Goal: Transaction & Acquisition: Subscribe to service/newsletter

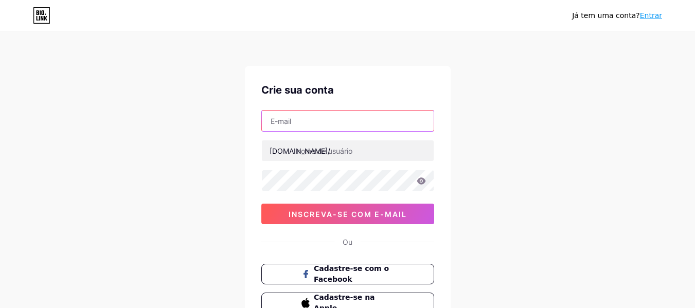
click at [319, 115] on input "text" at bounding box center [348, 121] width 172 height 21
type input "[EMAIL_ADDRESS][DOMAIN_NAME]"
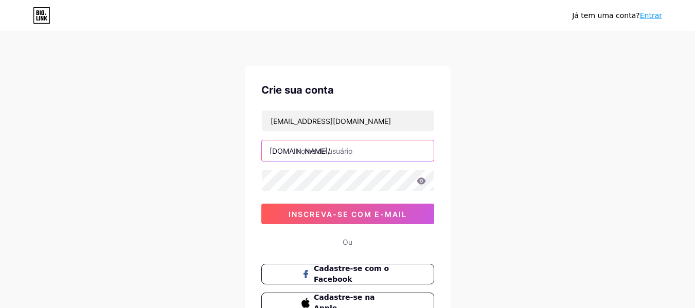
click at [328, 147] on input "text" at bounding box center [348, 150] width 172 height 21
type input "threelaminados"
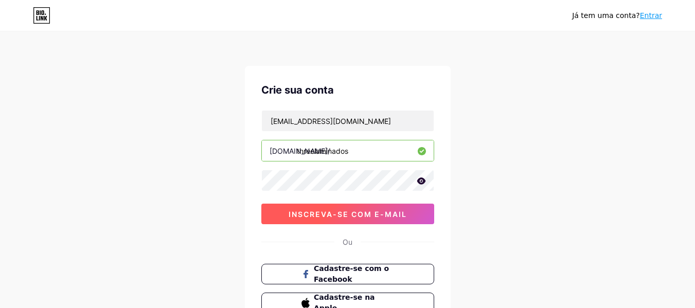
click at [406, 211] on font "inscreva-se com e-mail" at bounding box center [348, 214] width 118 height 9
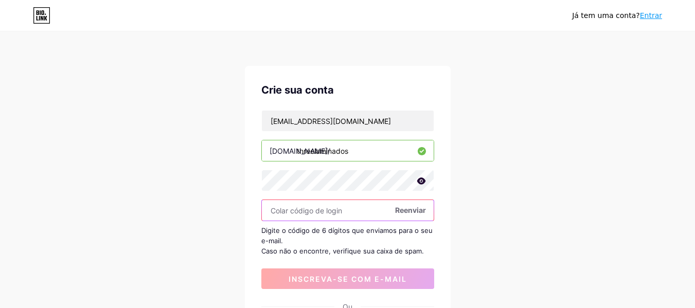
paste input "610270"
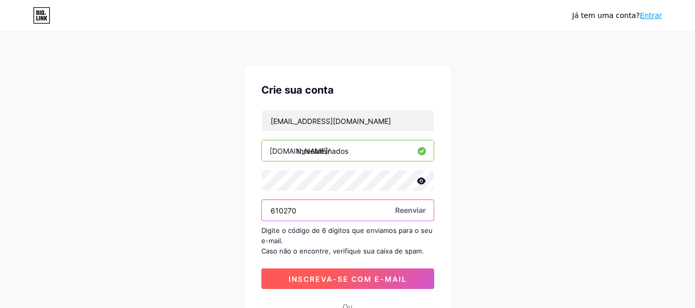
type input "610270"
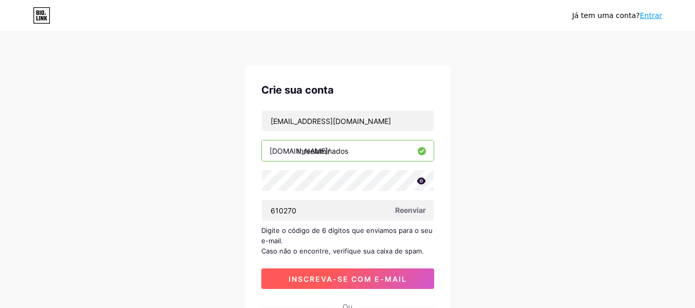
click at [354, 277] on font "inscreva-se com e-mail" at bounding box center [348, 279] width 118 height 9
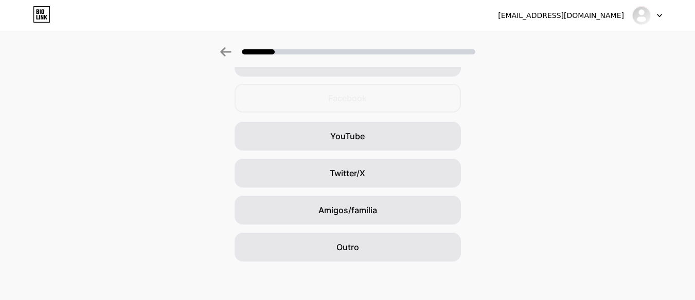
scroll to position [143, 0]
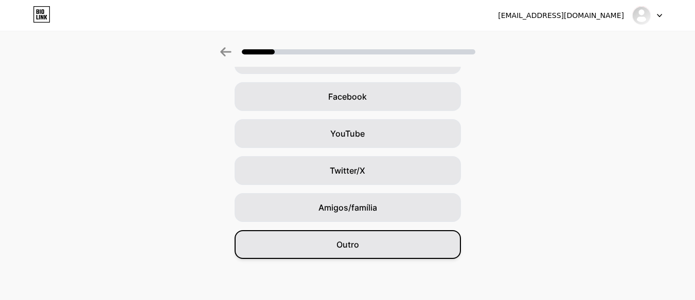
click at [405, 241] on div "Outro" at bounding box center [348, 244] width 226 height 29
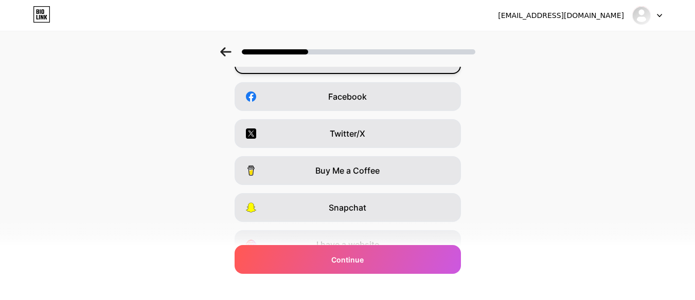
scroll to position [0, 0]
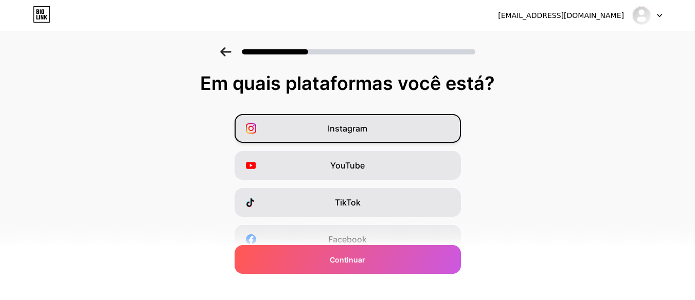
click at [402, 121] on div "Instagram" at bounding box center [348, 128] width 226 height 29
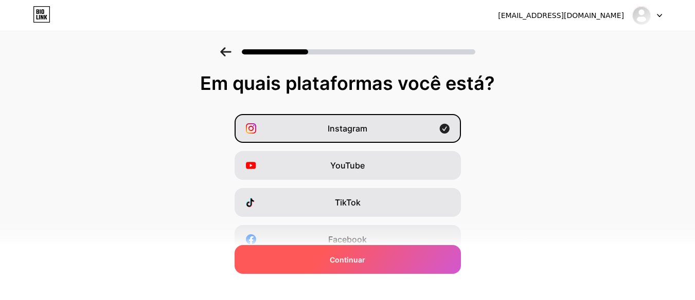
click at [374, 256] on div "Continuar" at bounding box center [348, 259] width 226 height 29
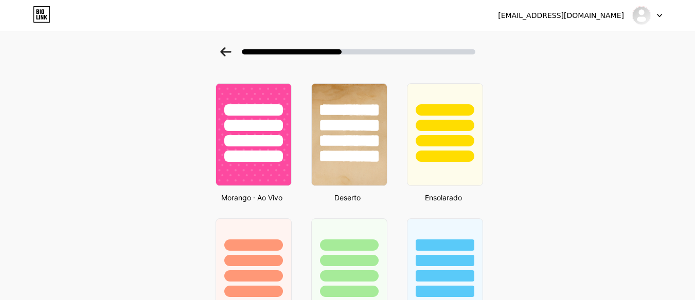
scroll to position [524, 0]
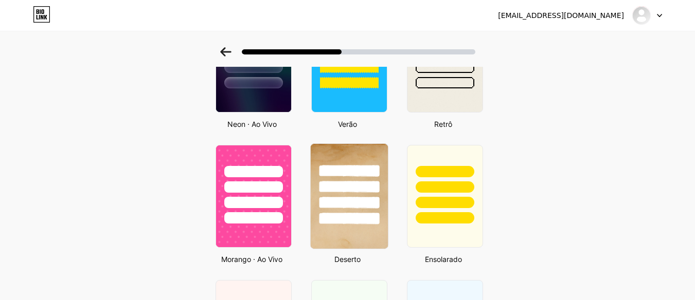
click at [360, 151] on div at bounding box center [348, 184] width 77 height 81
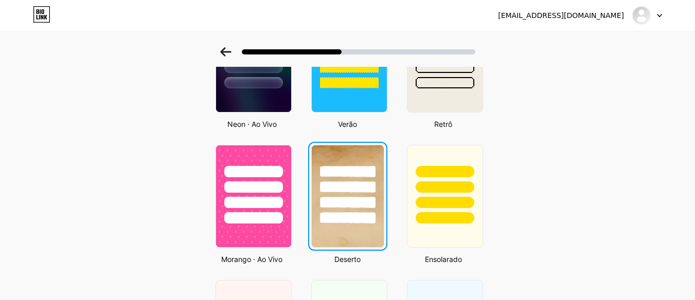
scroll to position [0, 0]
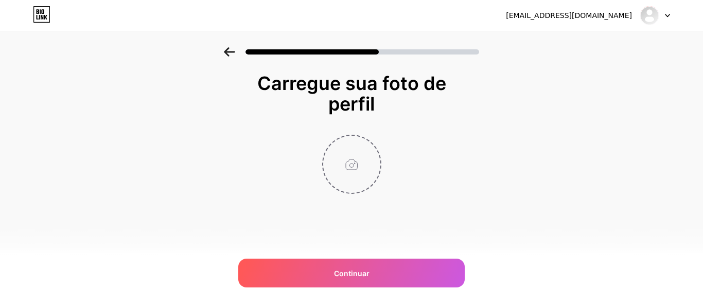
click at [336, 159] on input "file" at bounding box center [351, 164] width 57 height 57
click at [357, 157] on input "file" at bounding box center [351, 164] width 57 height 57
type input "C:\fakepath\laminados.png"
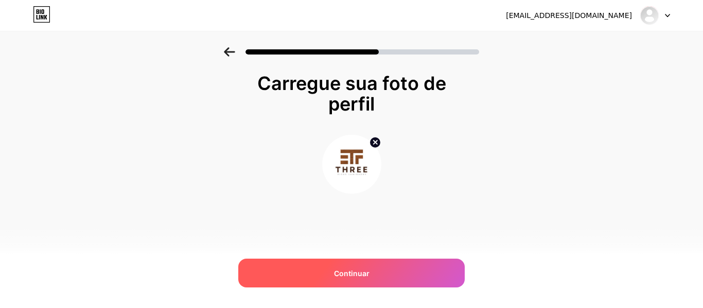
click at [368, 264] on div "Continuar" at bounding box center [351, 273] width 226 height 29
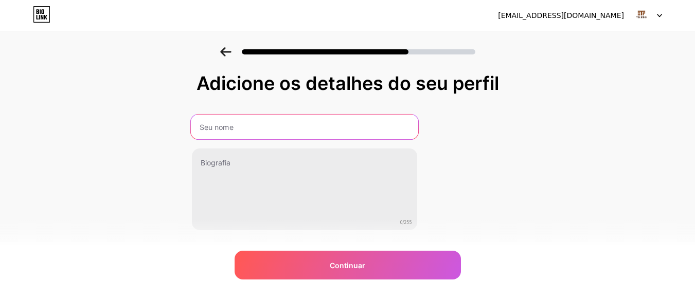
click at [301, 129] on input "text" at bounding box center [303, 127] width 227 height 25
type input "Three Pisos Laminados"
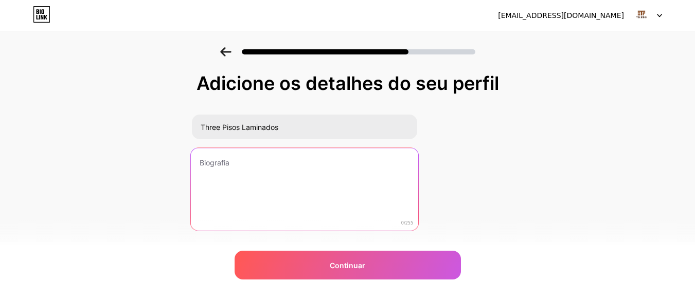
click at [209, 159] on textarea at bounding box center [303, 190] width 227 height 84
paste textarea "Escolha com quem deseja falar para solicitar seu orçamento."
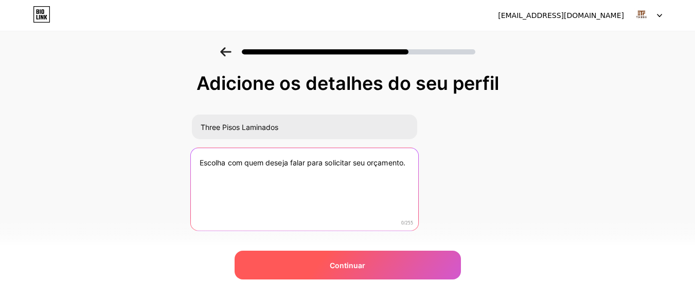
type textarea "Escolha com quem deseja falar para solicitar seu orçamento."
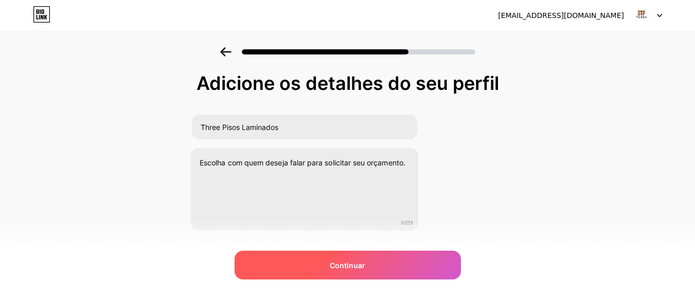
click at [282, 260] on div "Continuar" at bounding box center [348, 265] width 226 height 29
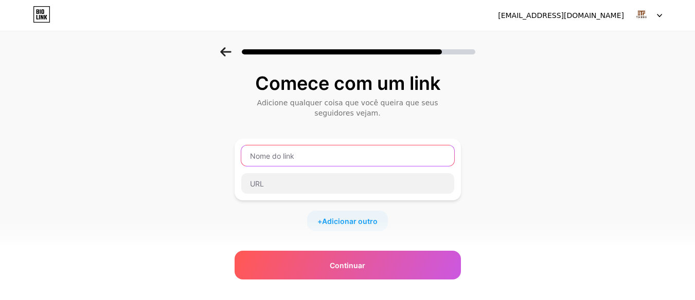
click at [294, 163] on input "text" at bounding box center [347, 156] width 213 height 21
type input "Atendente [PERSON_NAME]"
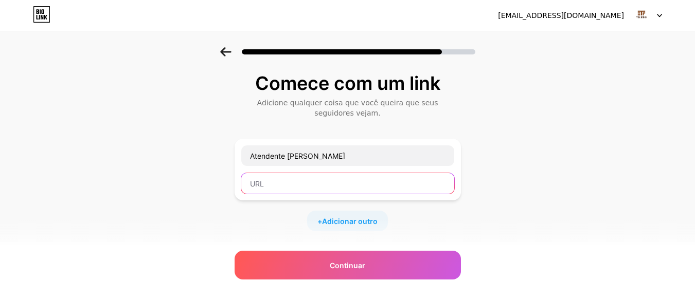
click at [294, 185] on input "text" at bounding box center [347, 183] width 213 height 21
paste input "[URL][DOMAIN_NAME]."
type input "[URL][DOMAIN_NAME]."
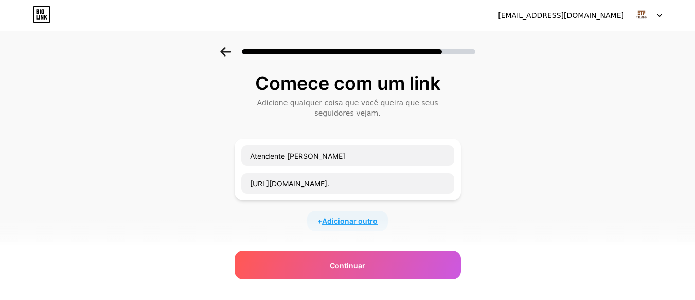
click at [349, 220] on font "Adicionar outro" at bounding box center [350, 221] width 56 height 9
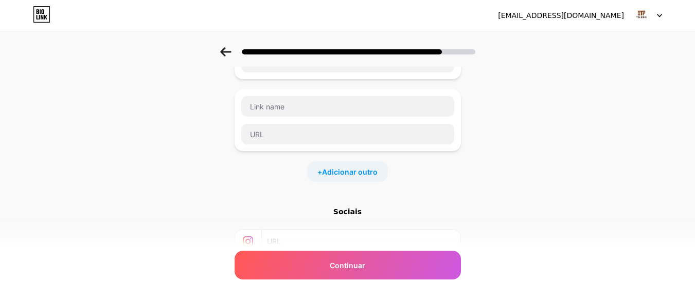
scroll to position [103, 0]
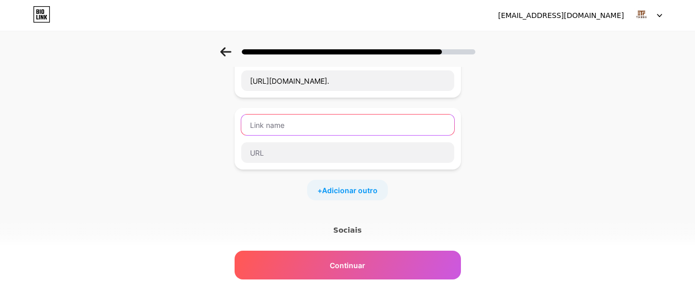
click at [302, 124] on input "text" at bounding box center [347, 125] width 213 height 21
type input "Atendente [PERSON_NAME]"
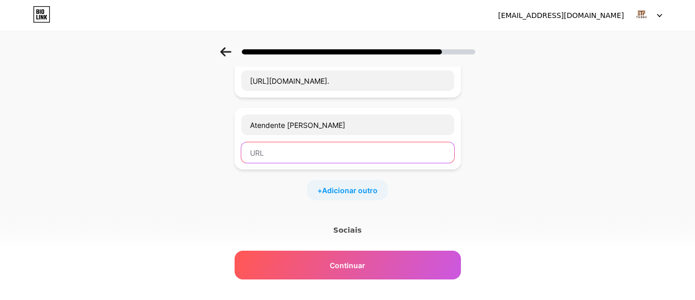
click at [331, 152] on input "text" at bounding box center [347, 152] width 213 height 21
paste input "[URL][DOMAIN_NAME]."
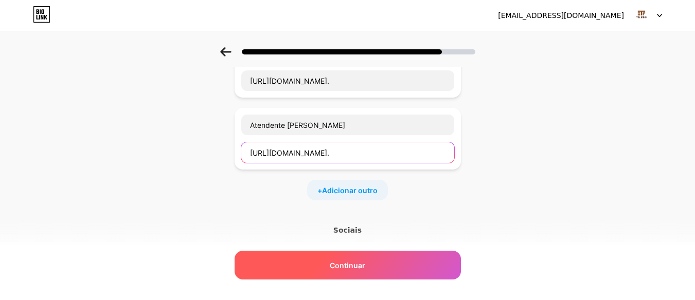
type input "[URL][DOMAIN_NAME]."
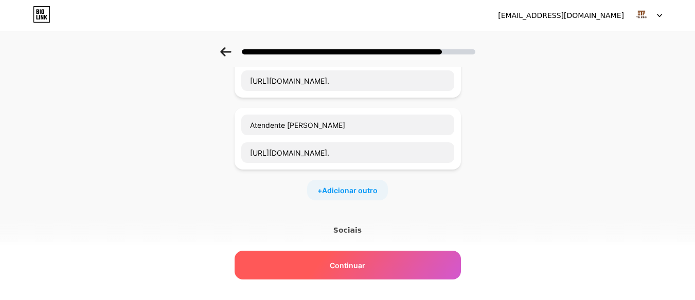
click at [410, 265] on div "Continuar" at bounding box center [348, 265] width 226 height 29
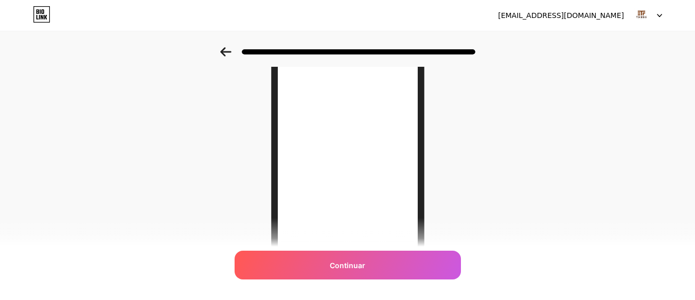
scroll to position [217, 0]
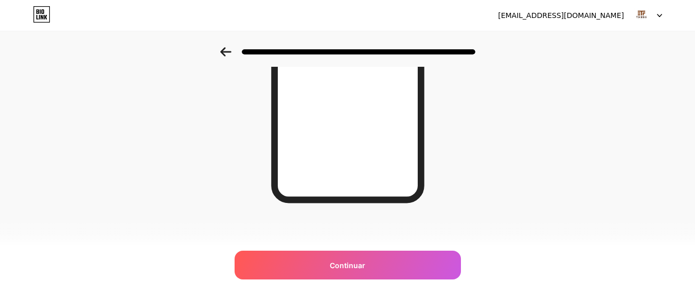
click at [228, 56] on icon at bounding box center [225, 51] width 11 height 9
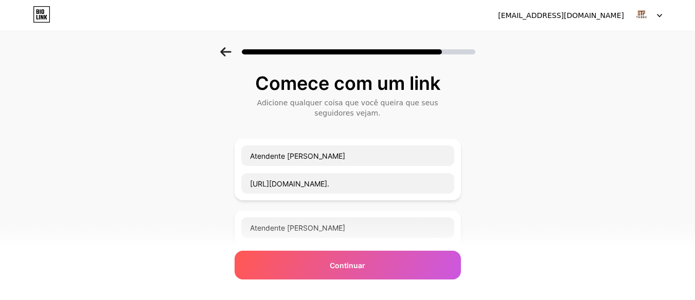
click at [228, 56] on icon at bounding box center [225, 51] width 11 height 9
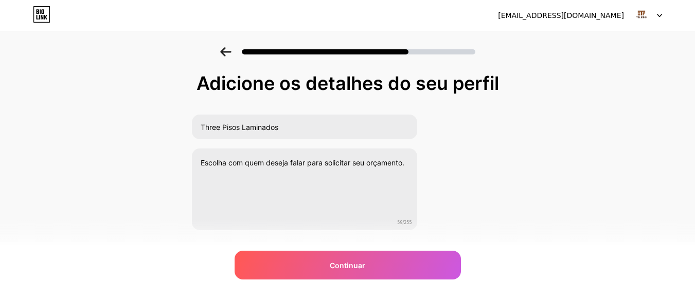
click at [228, 56] on icon at bounding box center [225, 51] width 11 height 9
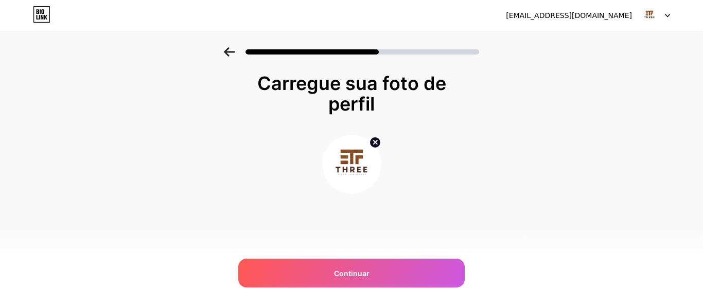
click at [228, 56] on icon at bounding box center [229, 51] width 11 height 9
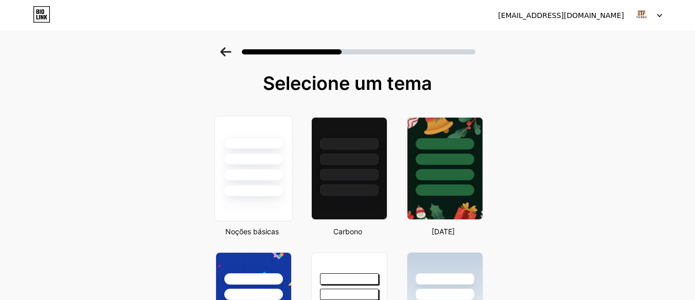
click at [291, 177] on div at bounding box center [252, 156] width 77 height 81
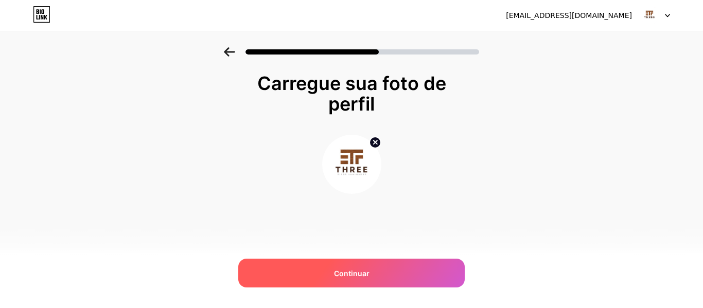
click at [343, 272] on font "Continuar" at bounding box center [351, 273] width 35 height 9
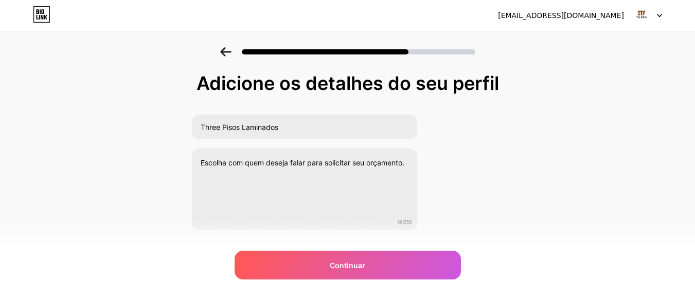
click at [343, 272] on div "Continuar" at bounding box center [348, 265] width 226 height 29
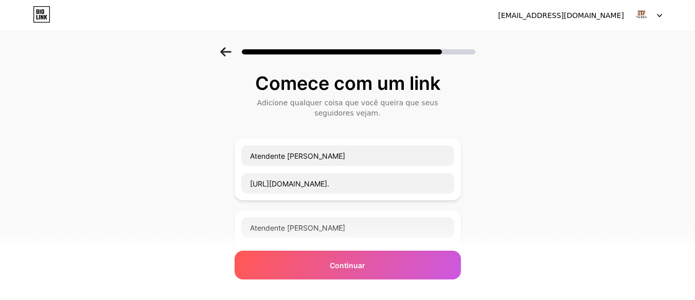
click at [343, 272] on div "Continuar" at bounding box center [348, 265] width 226 height 29
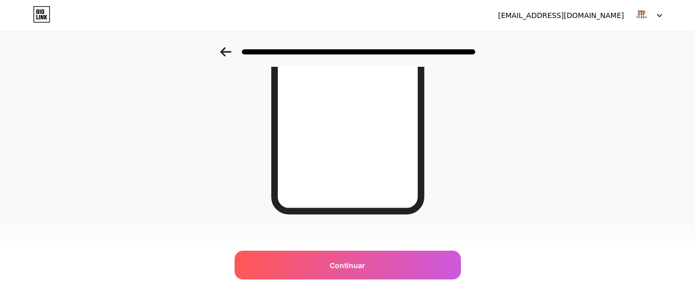
scroll to position [206, 0]
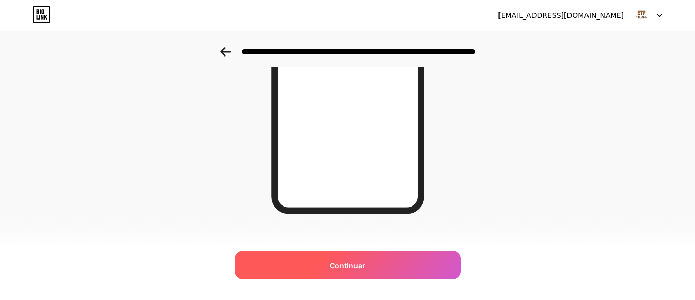
click at [359, 260] on span "Continuar" at bounding box center [347, 265] width 35 height 11
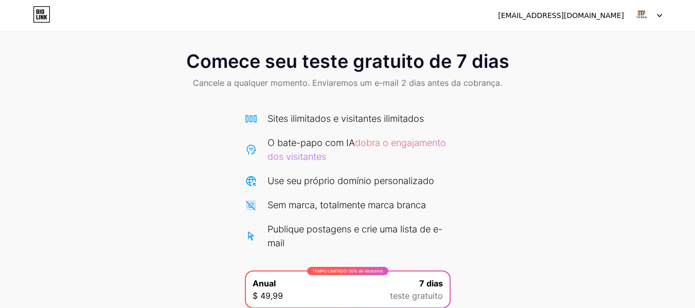
scroll to position [134, 0]
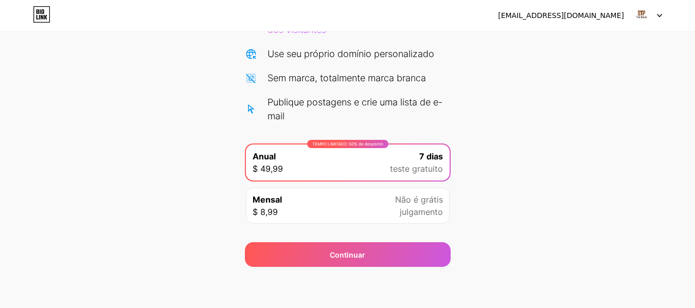
click at [323, 216] on div "Mensal $ 8,99 Não é grátis julgamento" at bounding box center [348, 206] width 204 height 36
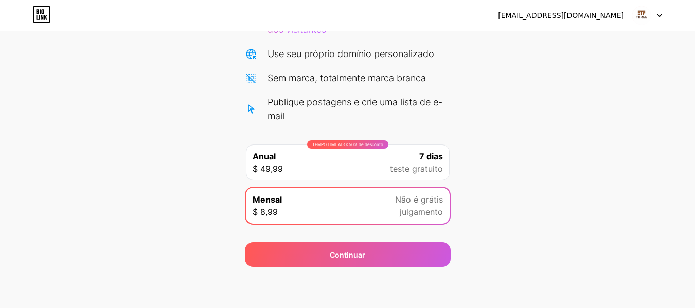
click at [341, 158] on div "TEMPO LIMITADO: 50% de desconto Anual $ 49,99 7 dias teste gratuito" at bounding box center [348, 163] width 204 height 36
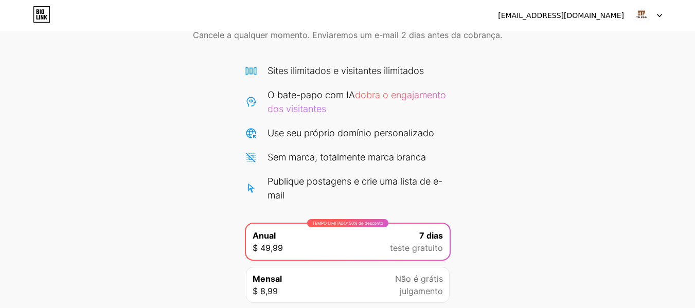
scroll to position [0, 0]
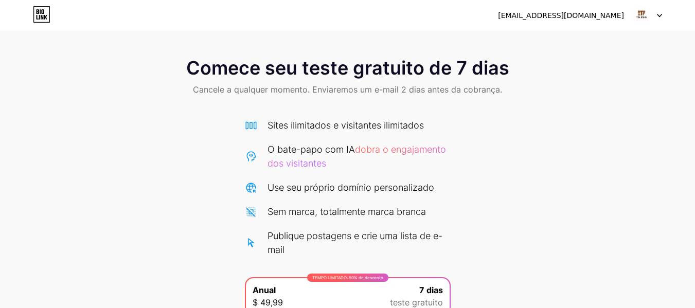
click at [666, 22] on div "[EMAIL_ADDRESS][DOMAIN_NAME] Sair" at bounding box center [347, 15] width 695 height 19
click at [665, 16] on div "[EMAIL_ADDRESS][DOMAIN_NAME] Sair" at bounding box center [347, 15] width 695 height 19
click at [658, 14] on icon at bounding box center [659, 16] width 5 height 4
click at [588, 15] on font "[EMAIL_ADDRESS][DOMAIN_NAME]" at bounding box center [561, 15] width 126 height 8
click at [523, 110] on div "Comece seu teste gratuito de 7 dias Cancele a qualquer momento. Enviaremos um e…" at bounding box center [347, 223] width 695 height 353
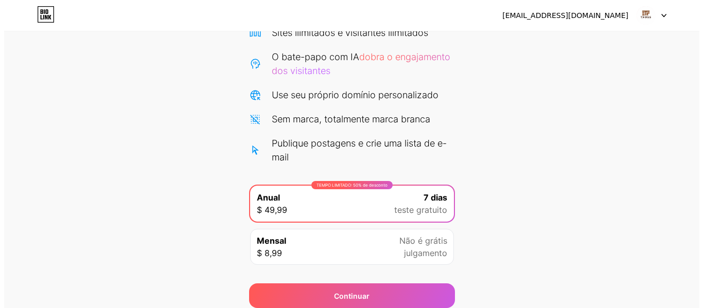
scroll to position [134, 0]
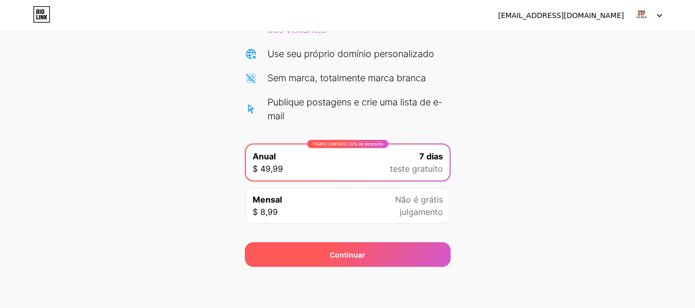
click at [367, 246] on div "Continuar" at bounding box center [348, 254] width 206 height 25
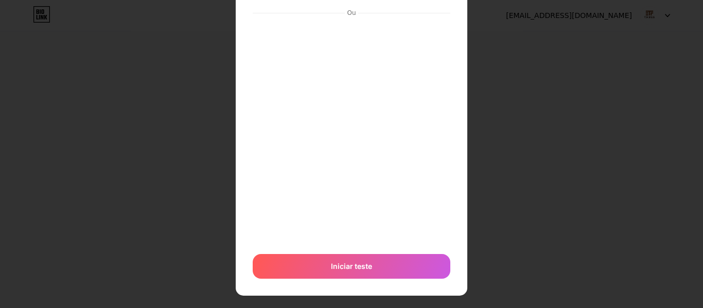
scroll to position [135, 0]
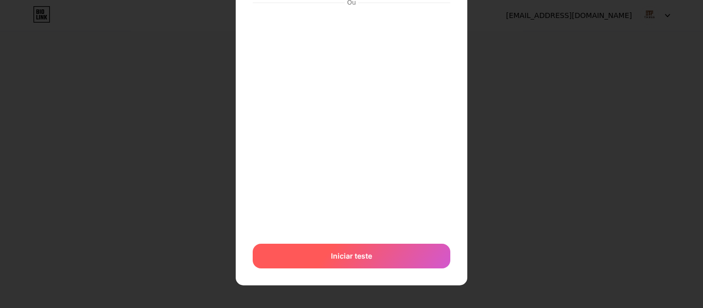
click at [346, 252] on font "Iniciar teste" at bounding box center [351, 256] width 41 height 9
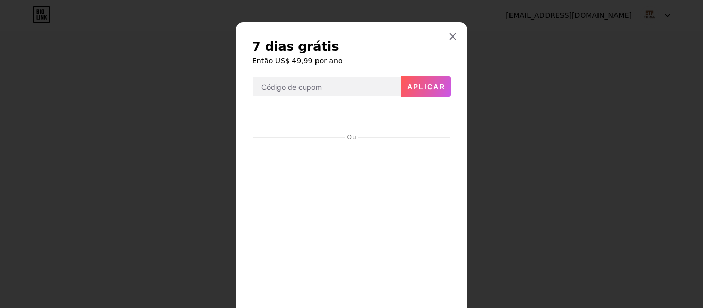
scroll to position [0, 0]
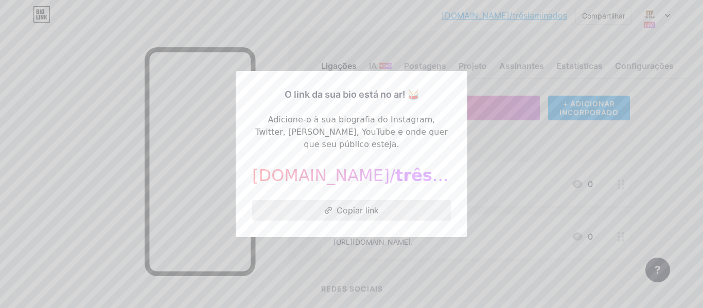
click at [369, 205] on font "Copiar link" at bounding box center [357, 210] width 42 height 10
click at [535, 127] on div at bounding box center [351, 154] width 703 height 308
